Goal: Task Accomplishment & Management: Manage account settings

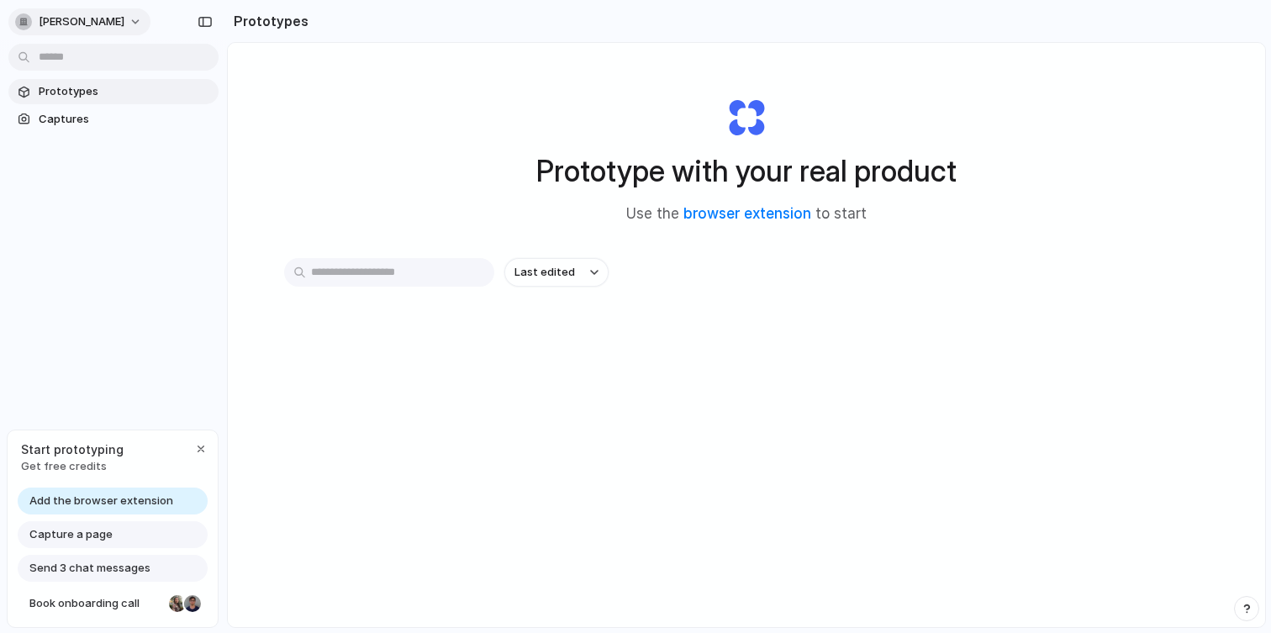
click at [121, 19] on button "[PERSON_NAME]" at bounding box center [79, 21] width 142 height 27
click at [167, 235] on div "Settings Invite members Change theme Sign out" at bounding box center [635, 316] width 1271 height 633
click at [102, 117] on span "Captures" at bounding box center [125, 119] width 173 height 17
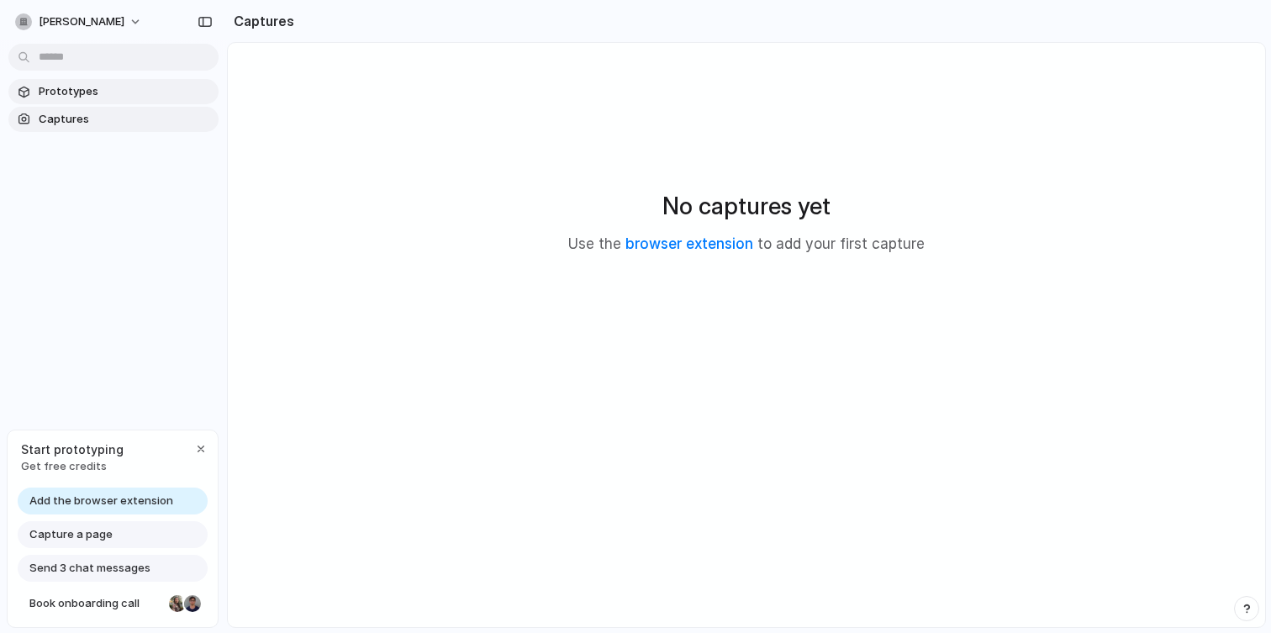
click at [100, 101] on link "Prototypes" at bounding box center [113, 91] width 210 height 25
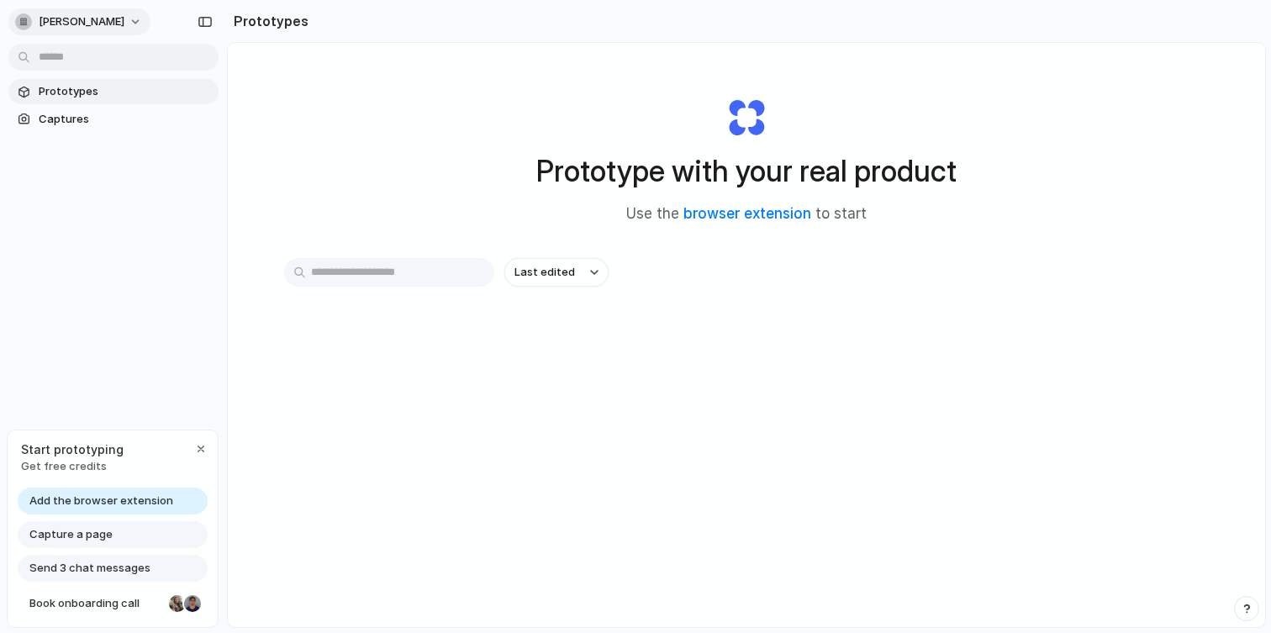
click at [95, 25] on span "[PERSON_NAME]" at bounding box center [82, 21] width 86 height 17
click at [81, 53] on li "Settings" at bounding box center [82, 59] width 140 height 27
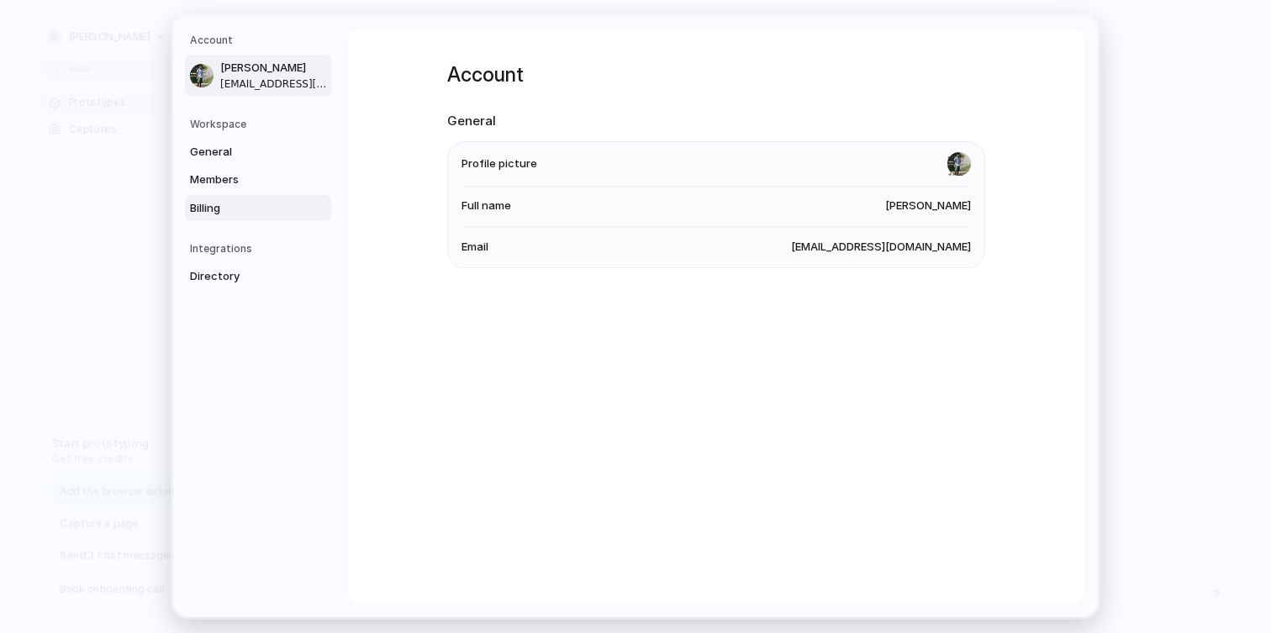
click at [244, 210] on span "Billing" at bounding box center [244, 208] width 108 height 17
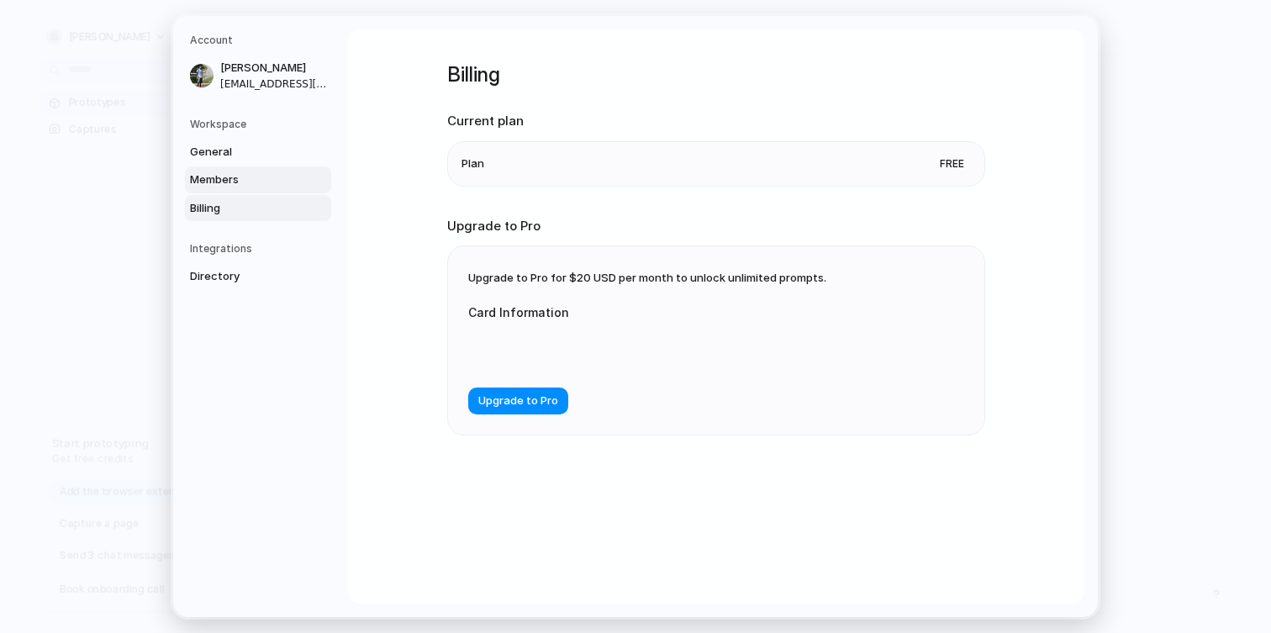
click at [245, 182] on span "Members" at bounding box center [244, 180] width 108 height 17
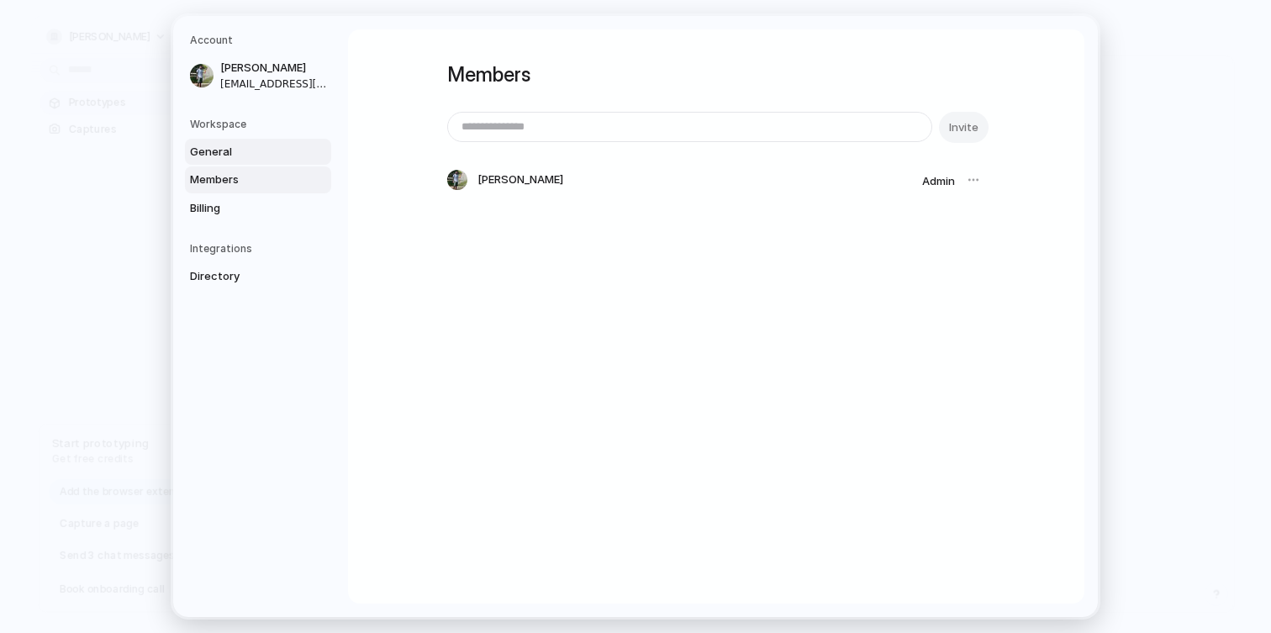
click at [235, 156] on span "General" at bounding box center [244, 152] width 108 height 17
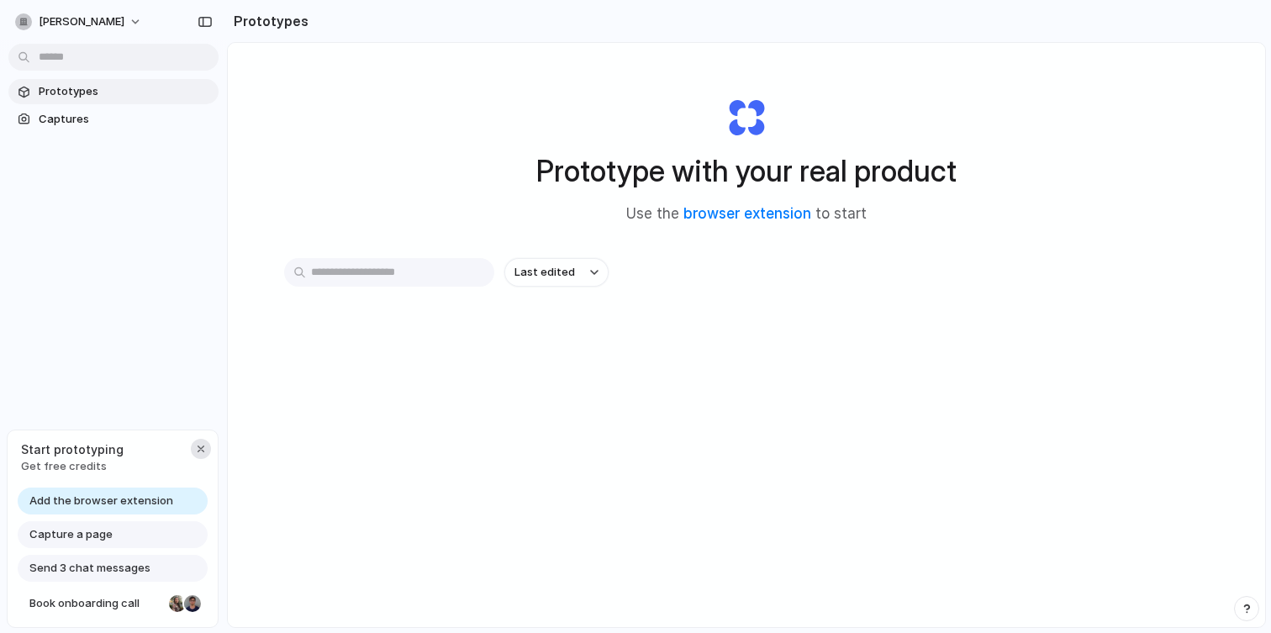
click at [203, 446] on div "button" at bounding box center [200, 448] width 13 height 13
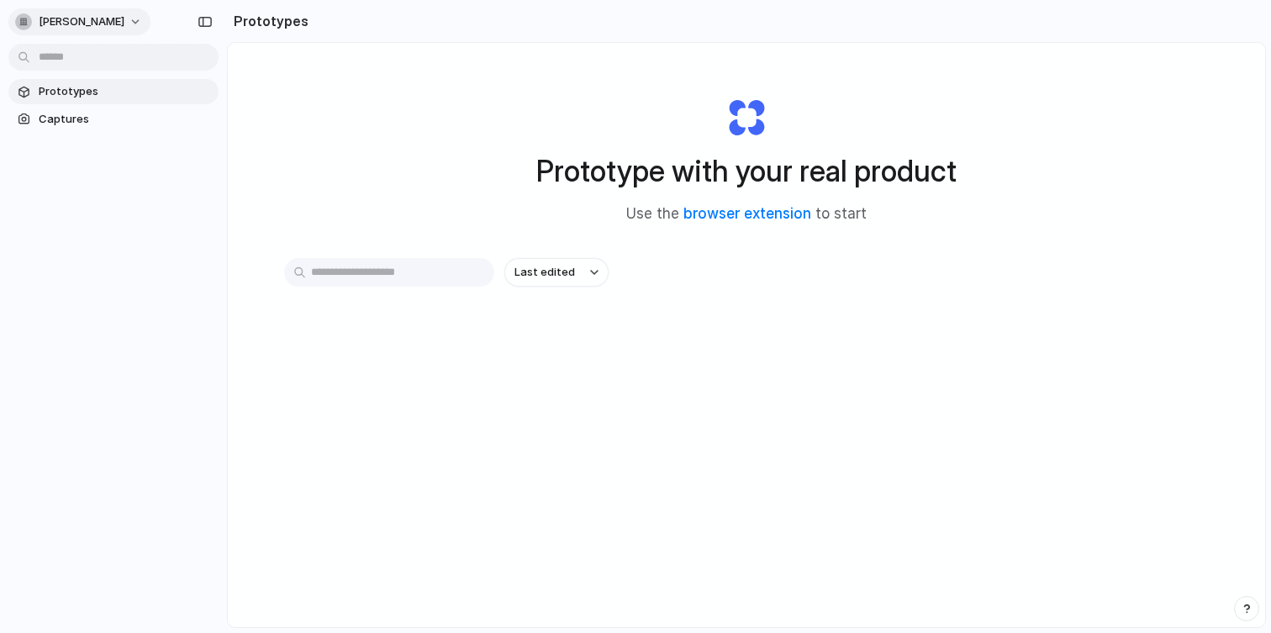
click at [117, 20] on span "[PERSON_NAME]" at bounding box center [82, 21] width 86 height 17
click at [95, 130] on li "Sign out" at bounding box center [82, 140] width 140 height 27
